Goal: Task Accomplishment & Management: Use online tool/utility

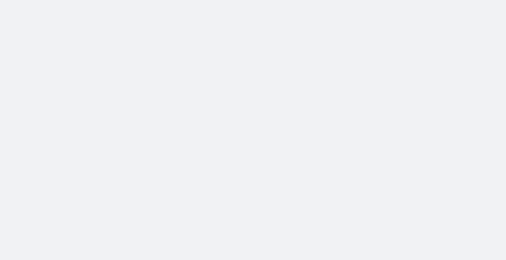
click at [64, 22] on body at bounding box center [253, 130] width 506 height 260
click at [305, 239] on body at bounding box center [253, 130] width 506 height 260
click at [135, 174] on body at bounding box center [253, 130] width 506 height 260
click at [134, 145] on body at bounding box center [253, 130] width 506 height 260
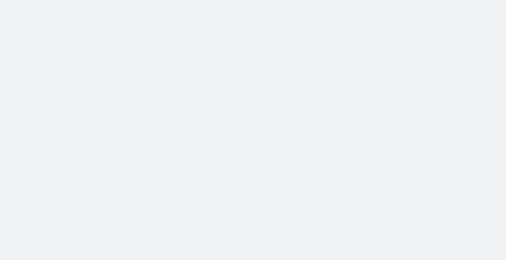
click at [247, 110] on body at bounding box center [253, 130] width 506 height 260
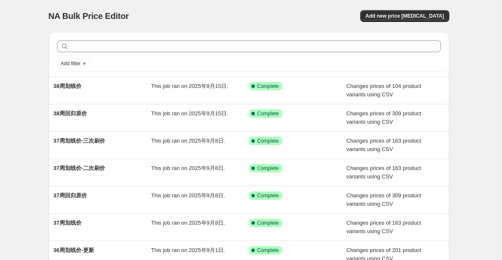
click at [13, 75] on div "NA Bulk Price Editor. This page is ready NA Bulk Price Editor Add new price [ME…" at bounding box center [248, 217] width 497 height 434
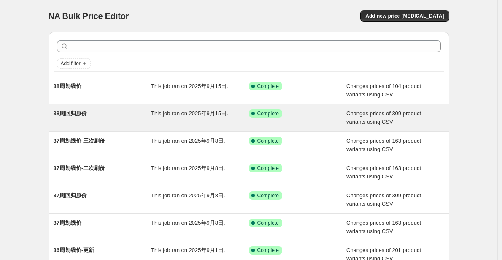
click at [116, 118] on div "38周回归原价" at bounding box center [103, 118] width 98 height 17
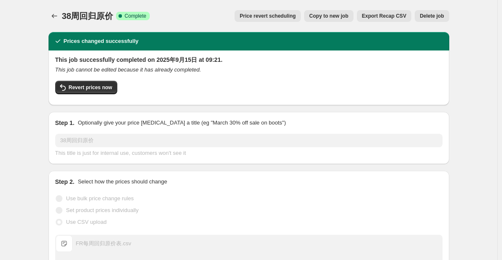
click at [333, 20] on button "Copy to new job" at bounding box center [328, 16] width 49 height 12
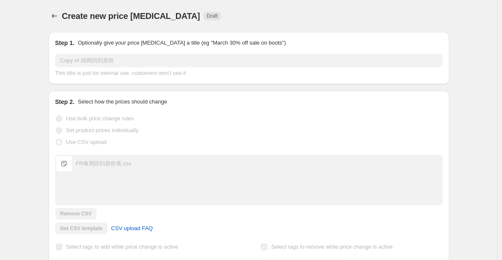
click at [248, 18] on div "Create new price [MEDICAL_DATA] Draft" at bounding box center [197, 16] width 270 height 12
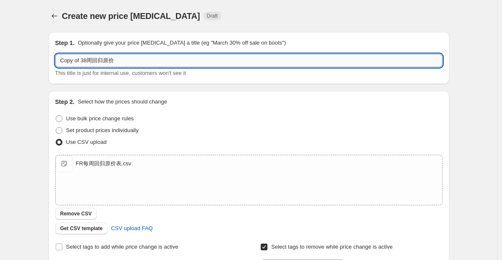
drag, startPoint x: 89, startPoint y: 63, endPoint x: 59, endPoint y: 63, distance: 30.3
click at [59, 63] on input "Copy of 38周回归原价" at bounding box center [248, 60] width 387 height 13
type input "39周回归原价"
click at [41, 92] on div "Create new price [MEDICAL_DATA]. This page is ready Create new price [MEDICAL_D…" at bounding box center [248, 219] width 421 height 438
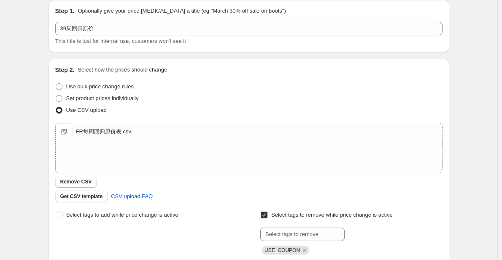
scroll to position [42, 0]
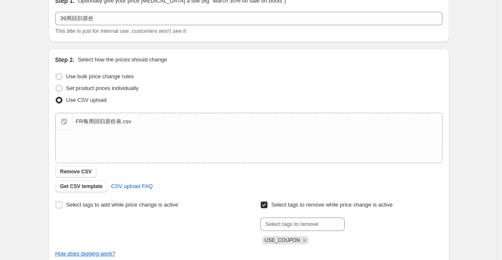
click at [36, 107] on div "Create new price [MEDICAL_DATA]. This page is ready Create new price [MEDICAL_D…" at bounding box center [248, 177] width 497 height 438
click at [87, 122] on div "FR每周回归原价表.csv" at bounding box center [103, 122] width 55 height 8
drag, startPoint x: 104, startPoint y: 122, endPoint x: 91, endPoint y: 121, distance: 12.7
click at [91, 121] on div "FR每周回归原价表.csv" at bounding box center [103, 122] width 55 height 8
click at [97, 186] on span "Get CSV template" at bounding box center [81, 186] width 43 height 7
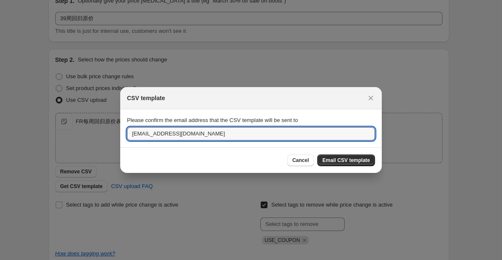
drag, startPoint x: 148, startPoint y: 136, endPoint x: 115, endPoint y: 136, distance: 32.9
type input "[DOMAIN_NAME][EMAIL_ADDRESS][DOMAIN_NAME]"
click at [344, 159] on span "Email CSV template" at bounding box center [346, 160] width 48 height 7
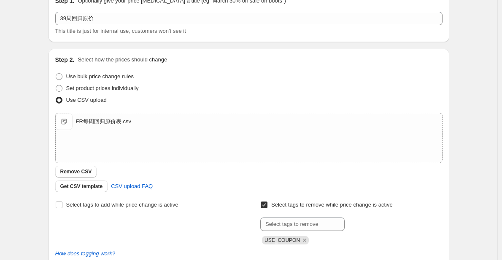
click at [7, 64] on div "Create new price [MEDICAL_DATA]. This page is ready Create new price [MEDICAL_D…" at bounding box center [248, 177] width 497 height 438
click at [28, 101] on div "Create new price [MEDICAL_DATA]. This page is ready Create new price [MEDICAL_D…" at bounding box center [248, 177] width 497 height 438
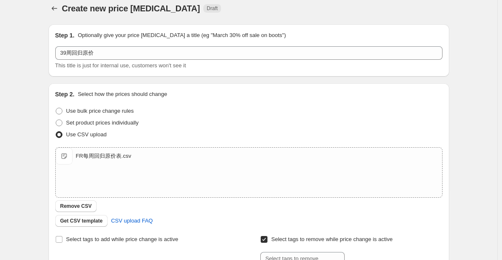
scroll to position [0, 0]
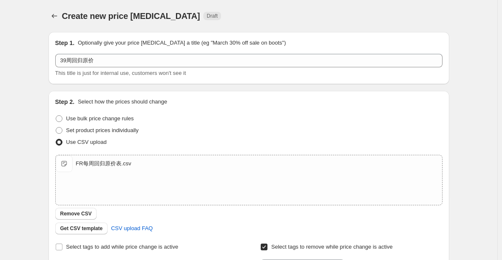
click at [28, 101] on div "Create new price [MEDICAL_DATA]. This page is ready Create new price [MEDICAL_D…" at bounding box center [248, 219] width 497 height 438
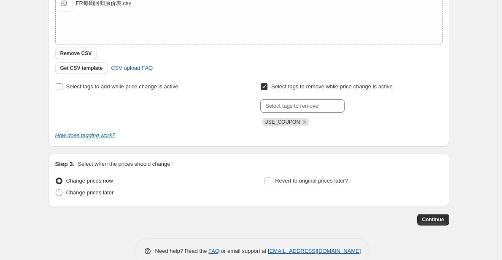
scroll to position [177, 0]
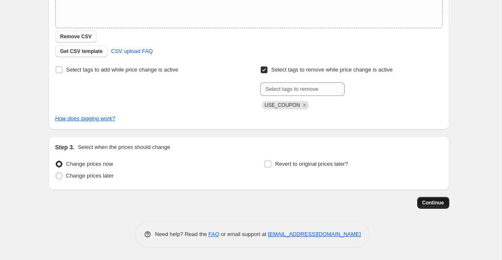
click at [439, 207] on button "Continue" at bounding box center [433, 203] width 32 height 12
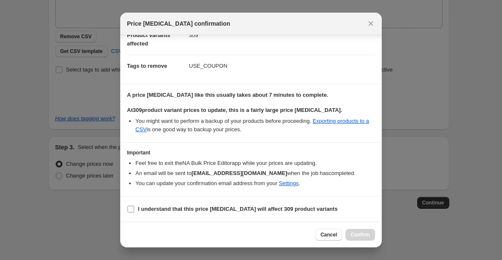
click at [139, 207] on b "I understand that this price [MEDICAL_DATA] will affect 309 product variants" at bounding box center [237, 209] width 199 height 6
click at [134, 207] on input "I understand that this price [MEDICAL_DATA] will affect 309 product variants" at bounding box center [130, 209] width 7 height 7
checkbox input "true"
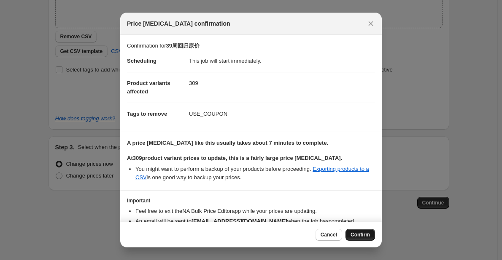
click at [352, 239] on button "Confirm" at bounding box center [360, 235] width 30 height 12
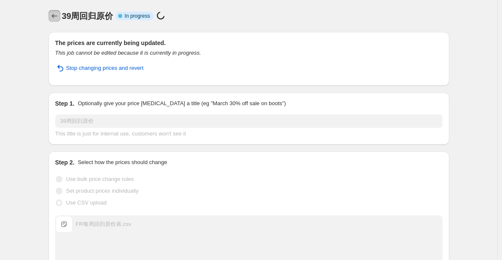
click at [54, 13] on icon "Price change jobs" at bounding box center [54, 16] width 8 height 8
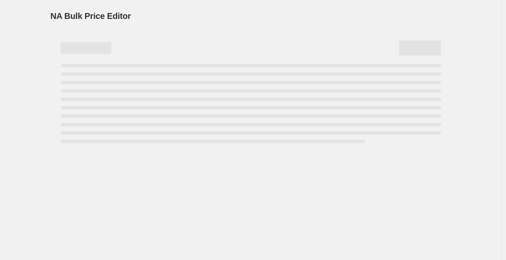
click at [32, 16] on div "NA Bulk Price Editor. This page is ready NA Bulk Price Editor" at bounding box center [250, 130] width 501 height 260
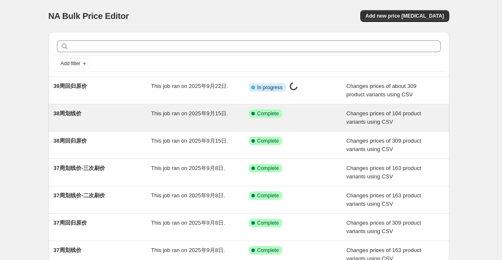
click at [203, 115] on span "This job ran on 2025年9月15日." at bounding box center [189, 113] width 77 height 6
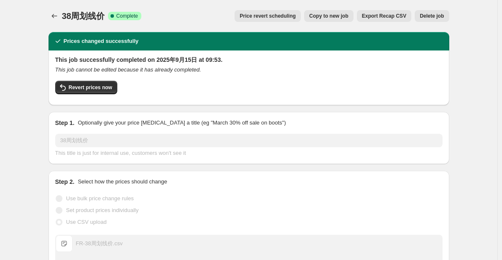
click at [333, 18] on span "Copy to new job" at bounding box center [328, 16] width 39 height 7
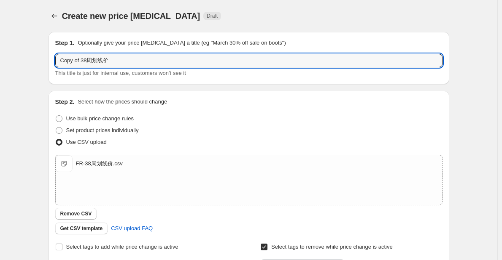
drag, startPoint x: 88, startPoint y: 61, endPoint x: 38, endPoint y: 59, distance: 50.2
click at [38, 59] on div "Create new price [MEDICAL_DATA]. This page is ready Create new price [MEDICAL_D…" at bounding box center [248, 219] width 497 height 438
type input "39周划线价"
click at [38, 59] on div "Create new price [MEDICAL_DATA]. This page is ready Create new price [MEDICAL_D…" at bounding box center [248, 219] width 497 height 438
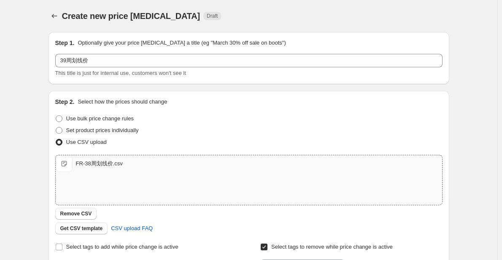
click at [108, 165] on div "FR-38周划线价.csv" at bounding box center [99, 164] width 47 height 8
click at [80, 228] on span "Get CSV template" at bounding box center [81, 228] width 43 height 7
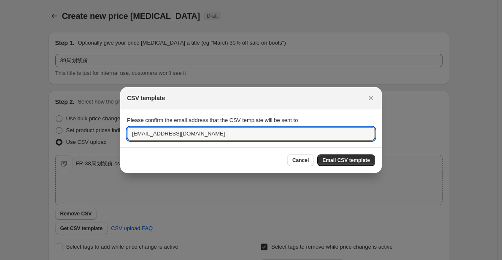
drag, startPoint x: 147, startPoint y: 133, endPoint x: 126, endPoint y: 133, distance: 20.7
click at [126, 133] on section "Please confirm the email address that the CSV template will be sent to [EMAIL_A…" at bounding box center [250, 129] width 261 height 38
click at [147, 134] on input "[EMAIL_ADDRESS][DOMAIN_NAME]" at bounding box center [251, 133] width 248 height 13
drag, startPoint x: 148, startPoint y: 134, endPoint x: 122, endPoint y: 134, distance: 26.6
click at [122, 134] on section "Please confirm the email address that the CSV template will be sent to [EMAIL_A…" at bounding box center [250, 129] width 261 height 38
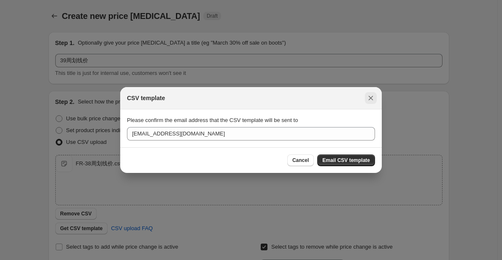
click at [370, 103] on button "Close" at bounding box center [371, 98] width 12 height 12
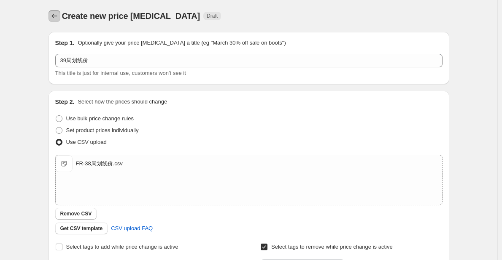
click at [56, 16] on icon "Price change jobs" at bounding box center [54, 16] width 8 height 8
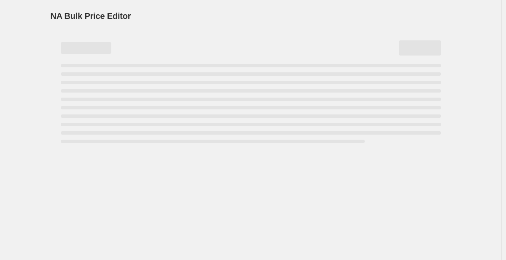
click at [310, 12] on div "NA Bulk Price Editor" at bounding box center [251, 16] width 400 height 12
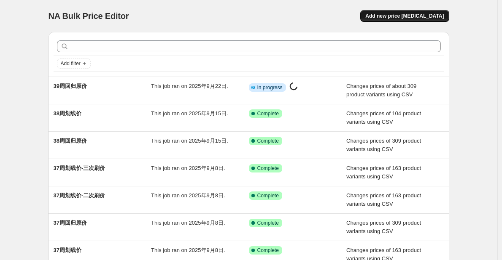
click at [410, 14] on span "Add new price [MEDICAL_DATA]" at bounding box center [404, 16] width 78 height 7
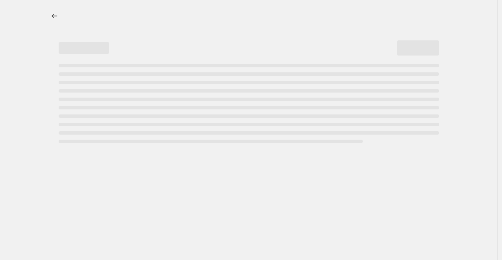
select select "percentage"
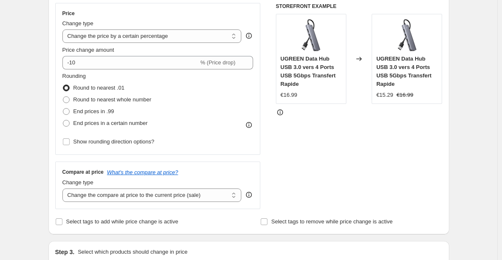
scroll to position [169, 0]
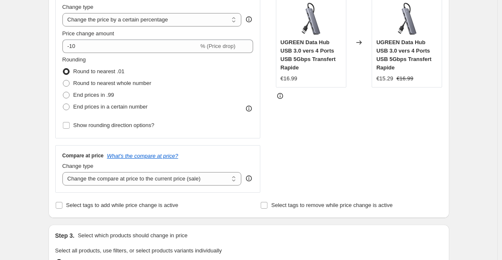
click at [37, 148] on div "Create new price [MEDICAL_DATA]. This page is ready Create new price [MEDICAL_D…" at bounding box center [248, 263] width 497 height 864
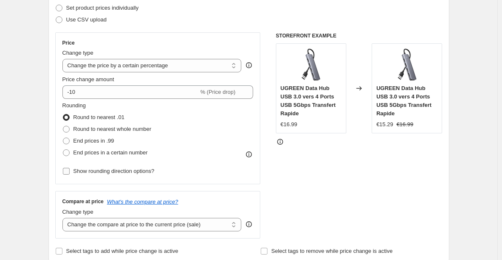
scroll to position [84, 0]
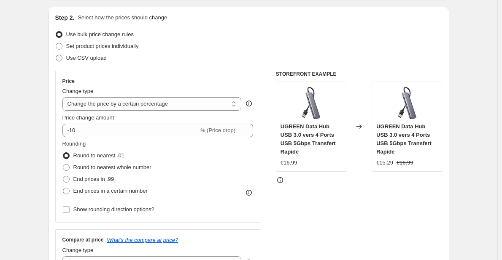
click at [92, 56] on span "Use CSV upload" at bounding box center [86, 58] width 40 height 6
click at [56, 55] on input "Use CSV upload" at bounding box center [56, 55] width 0 height 0
radio input "true"
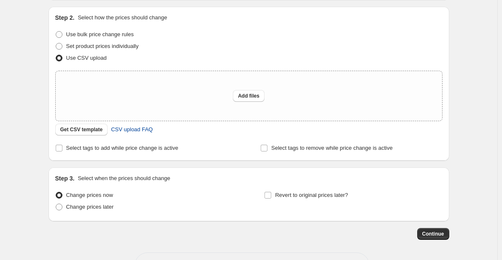
click at [117, 128] on span "CSV upload FAQ" at bounding box center [132, 130] width 42 height 8
click at [96, 133] on button "Get CSV template" at bounding box center [81, 130] width 53 height 12
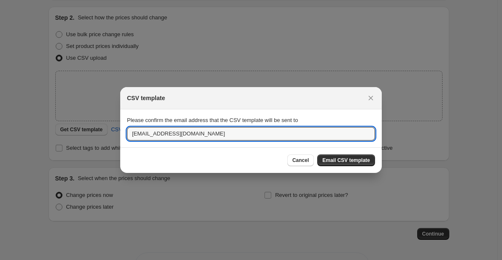
drag, startPoint x: 148, startPoint y: 133, endPoint x: 103, endPoint y: 130, distance: 45.2
type input "[DOMAIN_NAME][EMAIL_ADDRESS][DOMAIN_NAME]"
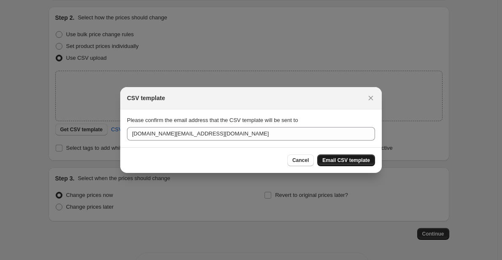
click at [350, 164] on span "Email CSV template" at bounding box center [346, 160] width 48 height 7
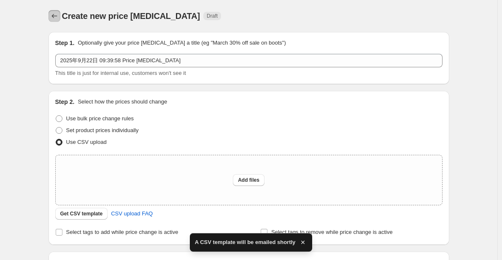
click at [57, 18] on icon "Price change jobs" at bounding box center [54, 16] width 8 height 8
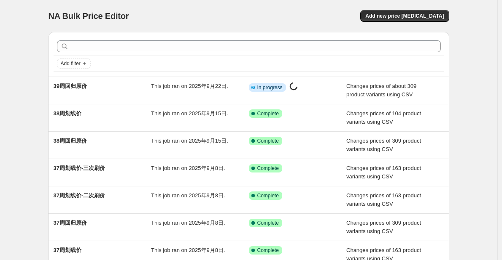
click at [32, 104] on div "NA Bulk Price Editor. This page is ready NA Bulk Price Editor Add new price [ME…" at bounding box center [248, 217] width 497 height 434
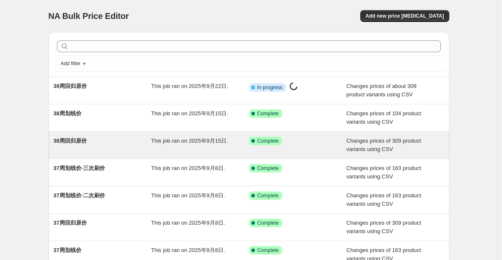
drag, startPoint x: 32, startPoint y: 104, endPoint x: 134, endPoint y: 153, distance: 112.5
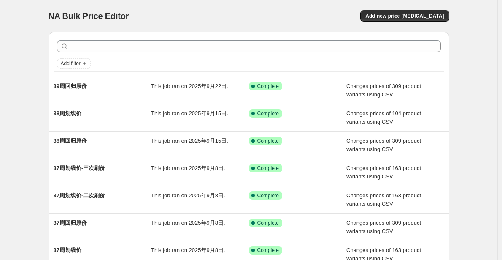
click at [34, 118] on div "NA Bulk Price Editor. This page is ready NA Bulk Price Editor Add new price [ME…" at bounding box center [248, 217] width 497 height 434
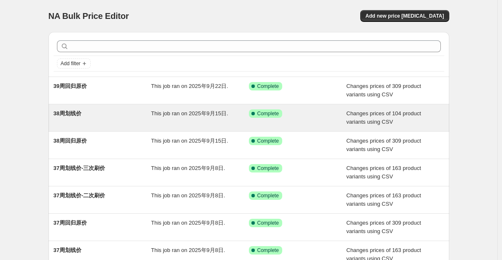
click at [159, 115] on span "This job ran on 2025年9月15日." at bounding box center [189, 113] width 77 height 6
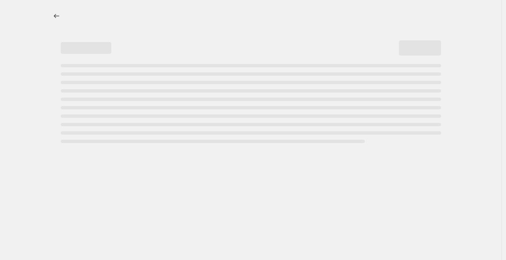
click at [155, 1] on div at bounding box center [251, 16] width 400 height 32
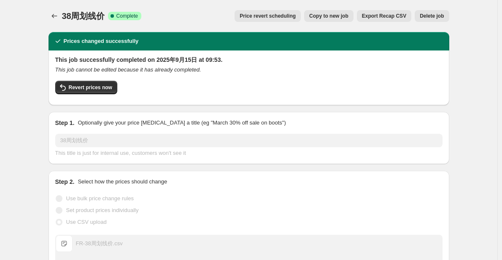
click at [348, 17] on span "Copy to new job" at bounding box center [328, 16] width 39 height 7
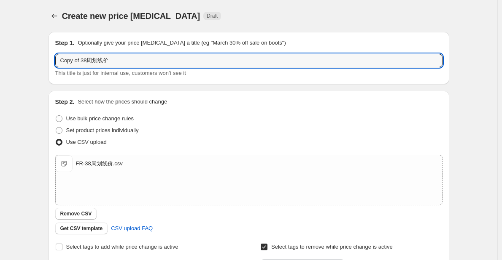
drag, startPoint x: 89, startPoint y: 60, endPoint x: 33, endPoint y: 62, distance: 55.7
click at [33, 62] on div "Create new price [MEDICAL_DATA]. This page is ready Create new price [MEDICAL_D…" at bounding box center [248, 219] width 497 height 438
type input "39周划线价"
click at [33, 62] on div "Create new price [MEDICAL_DATA]. This page is ready Create new price [MEDICAL_D…" at bounding box center [248, 219] width 497 height 438
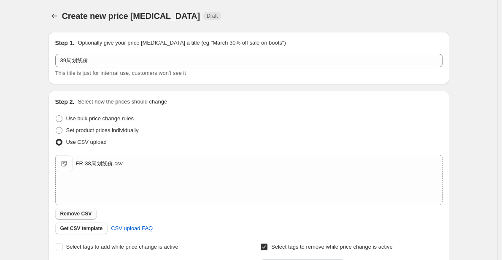
click at [83, 212] on span "Remove CSV" at bounding box center [76, 214] width 32 height 7
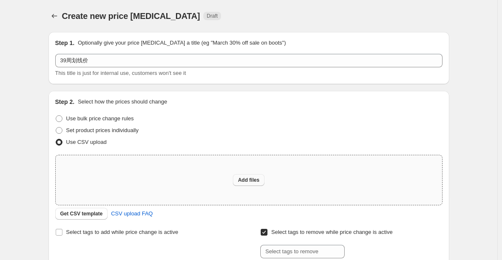
click at [261, 184] on button "Add files" at bounding box center [249, 180] width 32 height 12
type input "C:\fakepath\FR-39周划线价.csv"
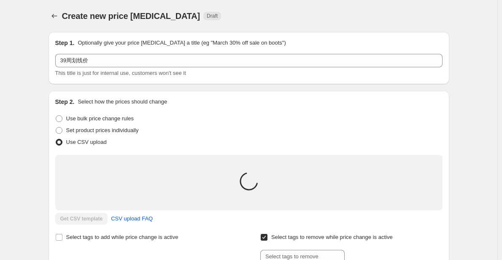
click at [10, 172] on div "Create new price change job. This page is ready Create new price change job Dra…" at bounding box center [248, 214] width 497 height 428
click at [25, 192] on div "Create new price change job. This page is ready Create new price change job Dra…" at bounding box center [248, 214] width 497 height 428
click at [28, 208] on div "Create new price change job. This page is ready Create new price change job Dra…" at bounding box center [248, 214] width 497 height 428
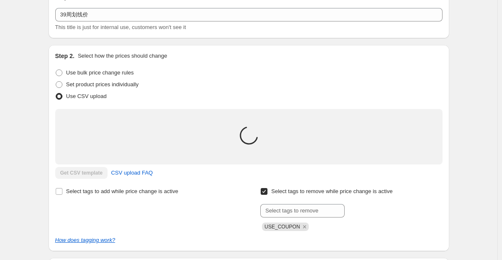
scroll to position [84, 0]
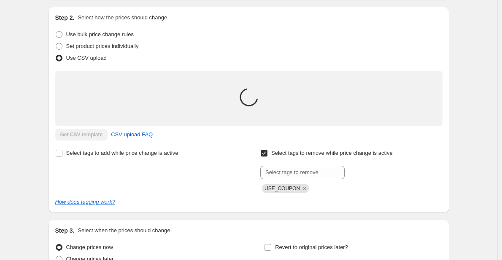
click at [28, 208] on div "Create new price change job. This page is ready Create new price change job Dra…" at bounding box center [248, 130] width 497 height 428
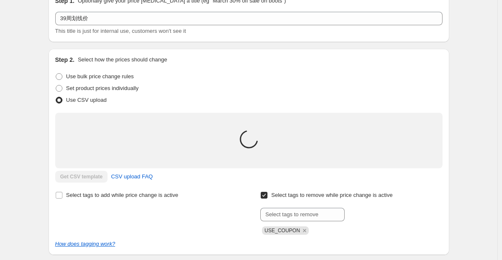
click at [28, 208] on div "Create new price change job. This page is ready Create new price change job Dra…" at bounding box center [248, 172] width 497 height 428
click at [458, 201] on div "Create new price change job. This page is ready Create new price change job Dra…" at bounding box center [248, 172] width 421 height 428
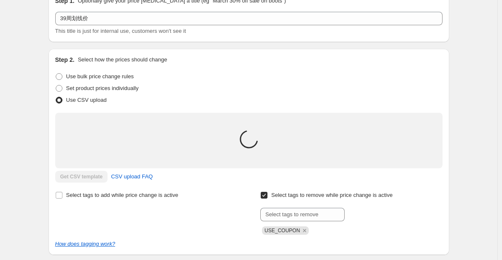
click at [458, 201] on div "Create new price change job. This page is ready Create new price change job Dra…" at bounding box center [248, 172] width 421 height 428
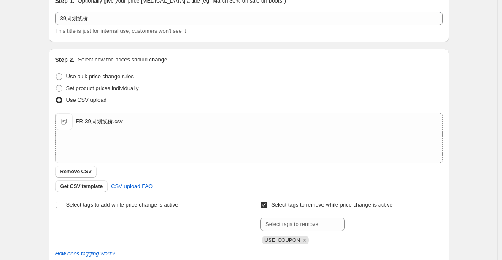
click at [42, 103] on div "Create new price change job. This page is ready Create new price change job Dra…" at bounding box center [248, 177] width 421 height 438
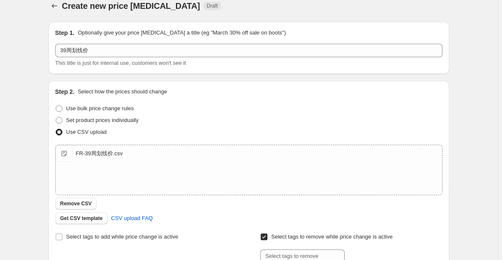
scroll to position [0, 0]
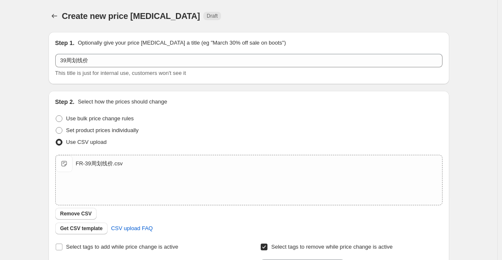
click at [42, 103] on div "Create new price change job. This page is ready Create new price change job Dra…" at bounding box center [248, 219] width 421 height 438
click at [35, 165] on div "Create new price change job. This page is ready Create new price change job Dra…" at bounding box center [248, 219] width 497 height 438
click at [34, 166] on div "Create new price change job. This page is ready Create new price change job Dra…" at bounding box center [248, 219] width 497 height 438
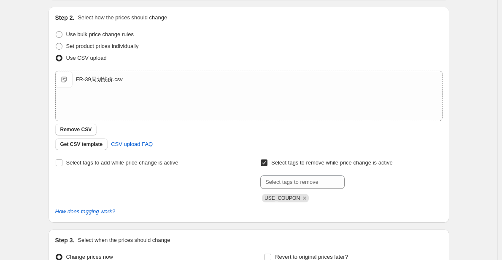
click at [34, 166] on div "Create new price change job. This page is ready Create new price change job Dra…" at bounding box center [248, 135] width 497 height 438
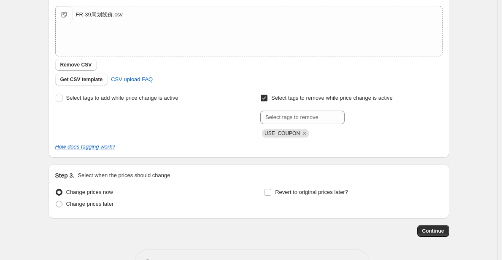
scroll to position [177, 0]
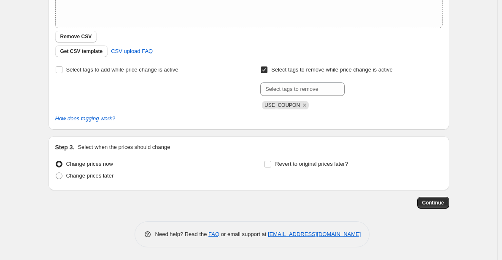
click at [34, 166] on div "Create new price change job. This page is ready Create new price change job Dra…" at bounding box center [248, 42] width 497 height 438
click at [430, 200] on span "Continue" at bounding box center [433, 203] width 22 height 7
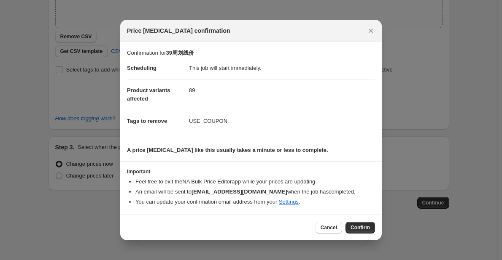
drag, startPoint x: 267, startPoint y: 135, endPoint x: 282, endPoint y: 150, distance: 20.9
click at [267, 135] on section "Confirmation for 39周划线价 Scheduling This job will start immediately. Product var…" at bounding box center [250, 90] width 261 height 97
click at [356, 227] on span "Confirm" at bounding box center [359, 228] width 19 height 7
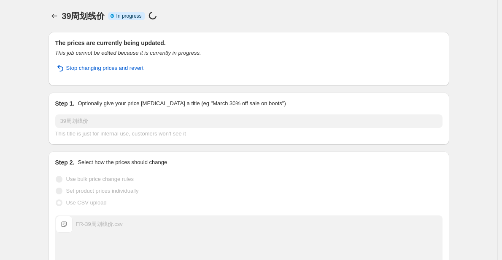
click at [36, 152] on div "39周划线价. This page is ready 39周划线价 Info Partially complete In progress Price cha…" at bounding box center [248, 240] width 497 height 480
click at [35, 150] on div "39周划线价. This page is ready 39周划线价 Info Partially complete In progress Price cha…" at bounding box center [248, 240] width 497 height 480
click at [33, 136] on div "39周划线价. This page is ready 39周划线价 Info Partially complete In progress Price cha…" at bounding box center [248, 240] width 497 height 480
click at [25, 142] on div "39周划线价. This page is ready 39周划线价 Info Partially complete In progress Price cha…" at bounding box center [248, 240] width 497 height 480
drag, startPoint x: 39, startPoint y: 13, endPoint x: 204, endPoint y: 16, distance: 165.2
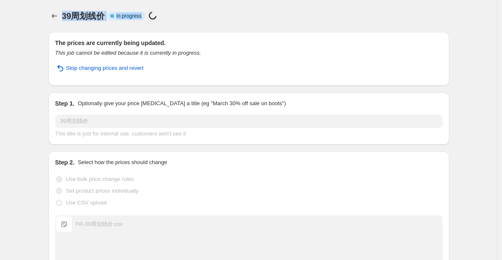
click at [204, 16] on div "39周划线价. This page is ready 39周划线价 Info Partially complete In progress Price cha…" at bounding box center [248, 240] width 497 height 480
click at [220, 10] on div "39周划线价. This page is ready 39周划线价 Info Partially complete In progress Price cha…" at bounding box center [248, 16] width 400 height 32
click at [213, 12] on div "39周划线价 Info Partially complete In progress Price change job in progress... 20/8…" at bounding box center [255, 16] width 387 height 12
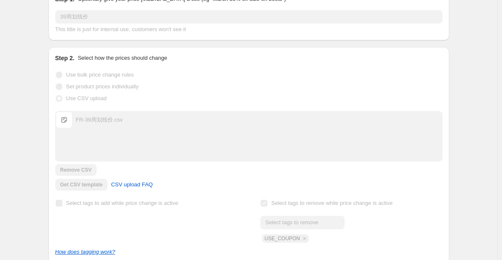
scroll to position [220, 0]
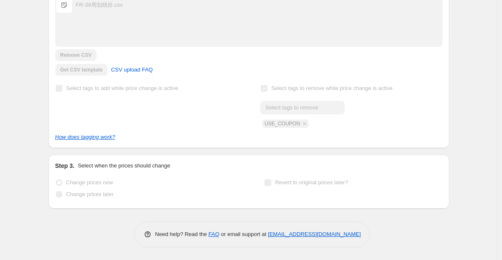
click at [28, 72] on div "39周划线价. This page is ready 39周划线价 Info Partially complete In progress Price cha…" at bounding box center [248, 20] width 497 height 480
click at [258, 135] on div "How does tagging work?" at bounding box center [248, 137] width 387 height 8
click at [29, 150] on div "39周划线价. This page is ready 39周划线价 Info Partially complete In progress Price cha…" at bounding box center [248, 20] width 497 height 480
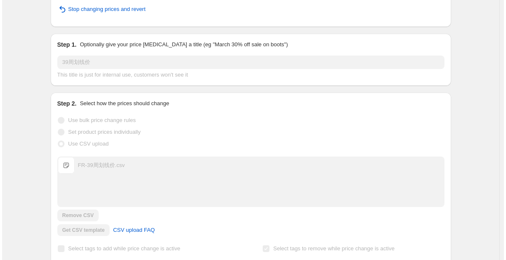
scroll to position [0, 0]
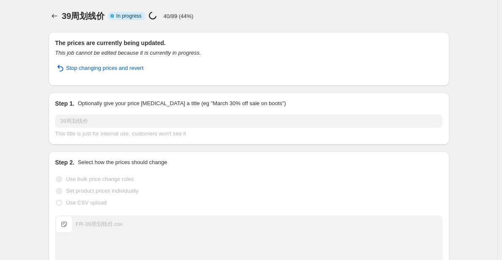
click at [29, 150] on div "39周划线价. This page is ready 39周划线价 Info Partially complete In progress Price cha…" at bounding box center [248, 240] width 497 height 480
click at [51, 51] on div "The prices are currently being updated. This job cannot be edited because it is…" at bounding box center [248, 59] width 400 height 54
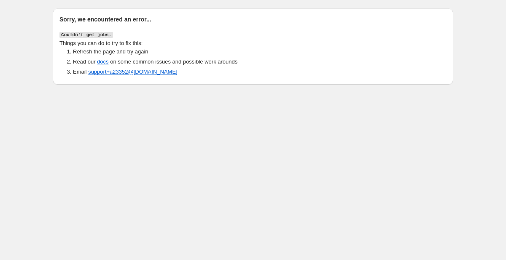
click at [214, 138] on body "Sorry, we encountered an error... Couldn't get jobs. Things you can do to try t…" at bounding box center [253, 130] width 506 height 260
click at [62, 147] on body "Sorry, we encountered an error... Couldn't get jobs. Things you can do to try t…" at bounding box center [253, 130] width 506 height 260
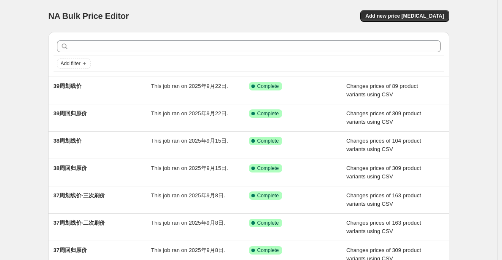
click at [19, 126] on div "NA Bulk Price Editor. This page is ready NA Bulk Price Editor Add new price cha…" at bounding box center [248, 217] width 497 height 434
click at [31, 97] on div "NA Bulk Price Editor. This page is ready NA Bulk Price Editor Add new price cha…" at bounding box center [248, 217] width 497 height 434
